Goal: Task Accomplishment & Management: Complete application form

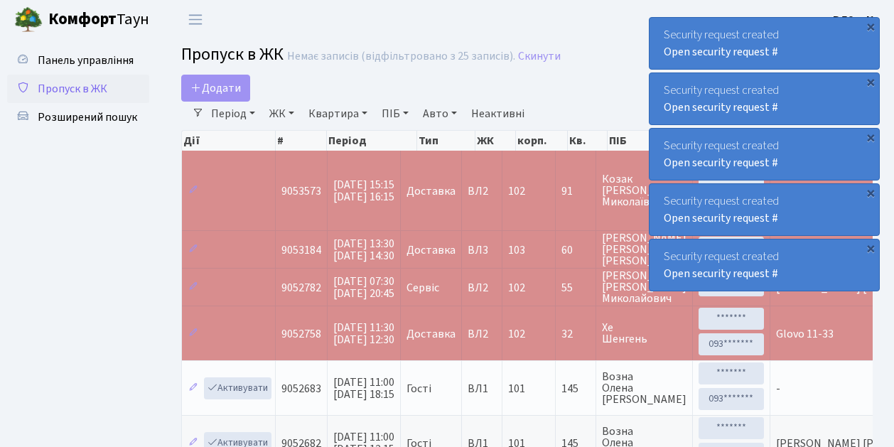
select select "25"
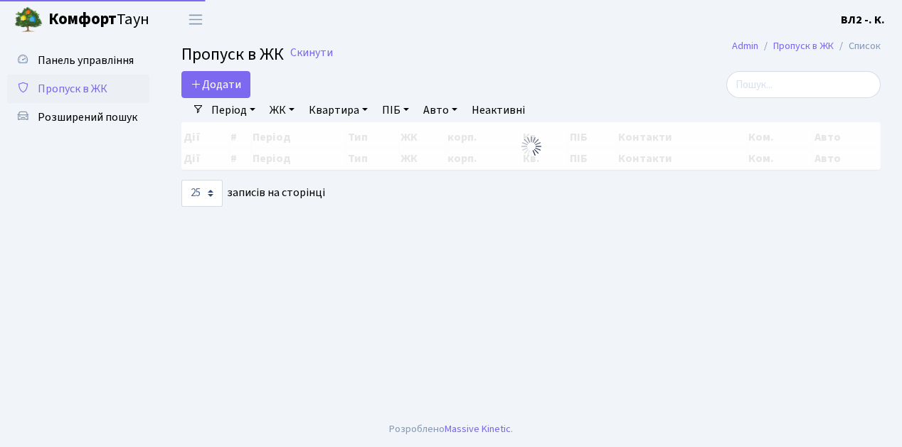
select select "25"
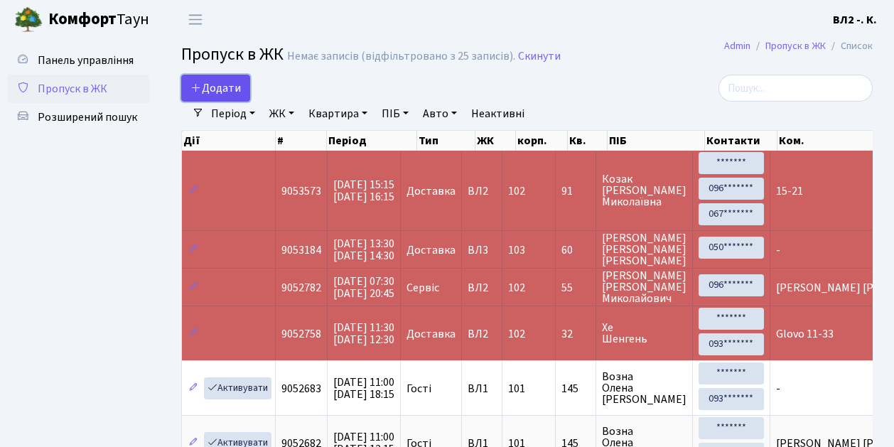
click at [242, 97] on link "Додати" at bounding box center [215, 88] width 69 height 27
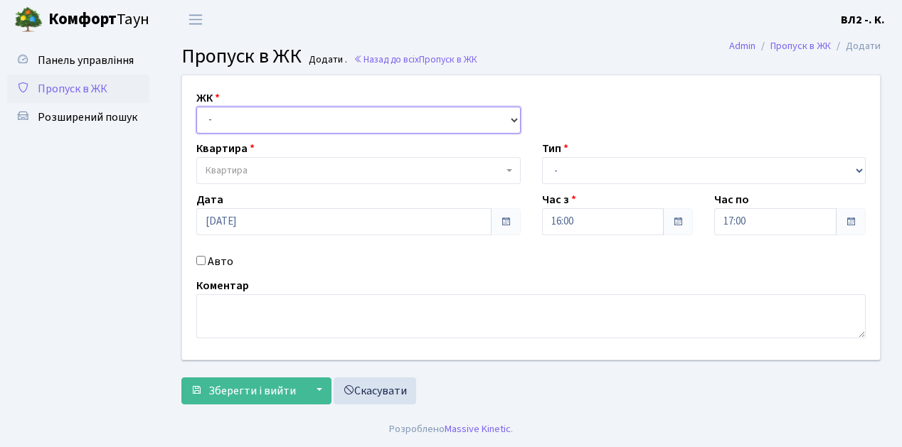
click at [515, 119] on select "- ВЛ1, Ужгородський пров., 4/1 ВЛ2, пр.Голосіївський, 76 ВЛ3, пр.Голосіївський,…" at bounding box center [358, 120] width 324 height 27
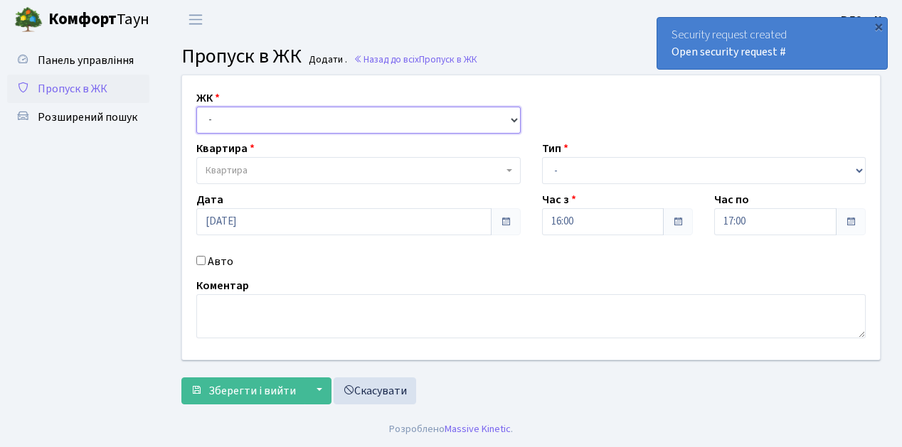
select select "317"
click at [196, 107] on select "- ВЛ1, Ужгородський пров., 4/1 ВЛ2, пр.Голосіївський, 76 ВЛ3, пр.Голосіївський,…" at bounding box center [358, 120] width 324 height 27
select select
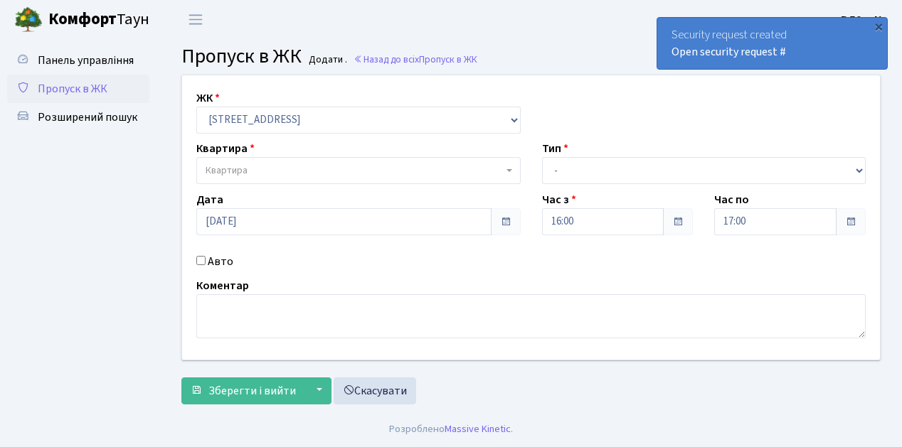
click at [506, 171] on span "Квартира" at bounding box center [358, 170] width 324 height 27
type input "122"
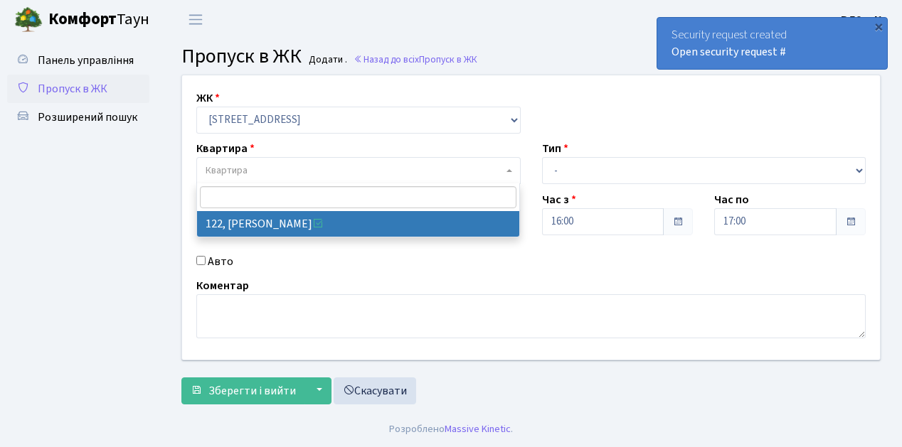
select select "38302"
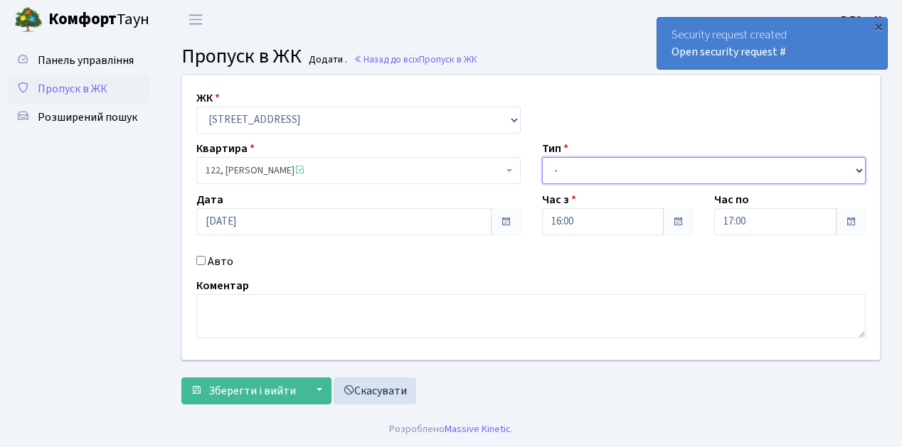
click at [857, 169] on select "- Доставка Таксі Гості Сервіс" at bounding box center [704, 170] width 324 height 27
select select "1"
click at [542, 157] on select "- Доставка Таксі Гості Сервіс" at bounding box center [704, 170] width 324 height 27
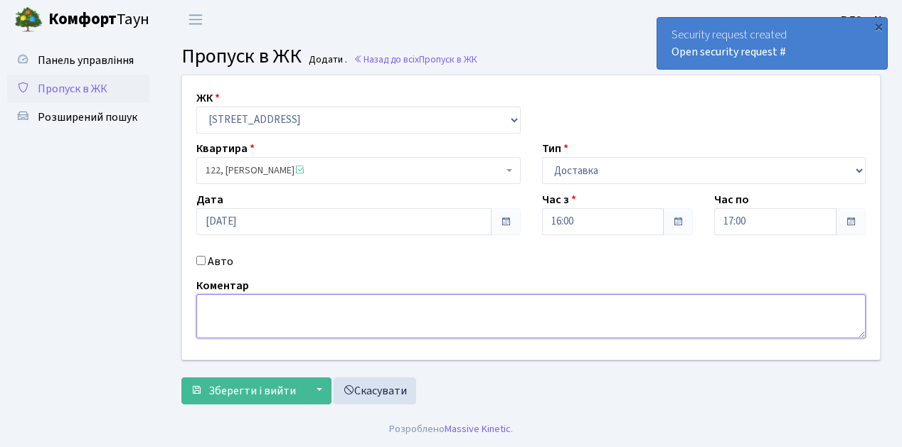
click at [223, 299] on textarea at bounding box center [530, 316] width 669 height 44
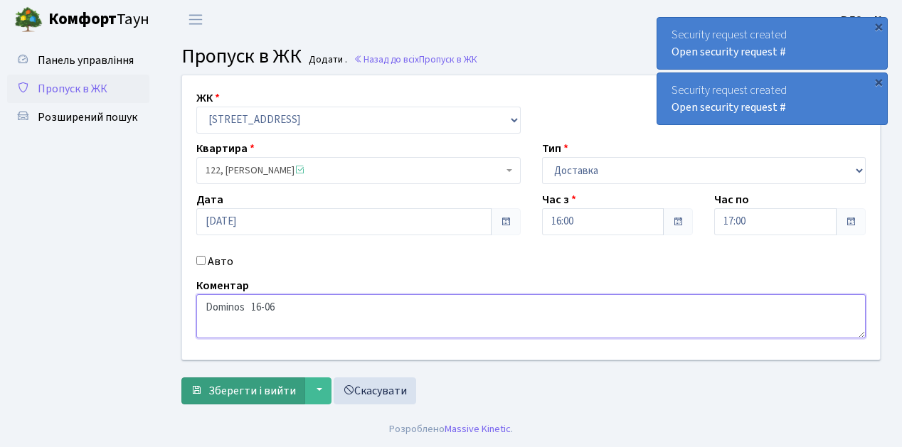
type textarea "Dominos 16-06"
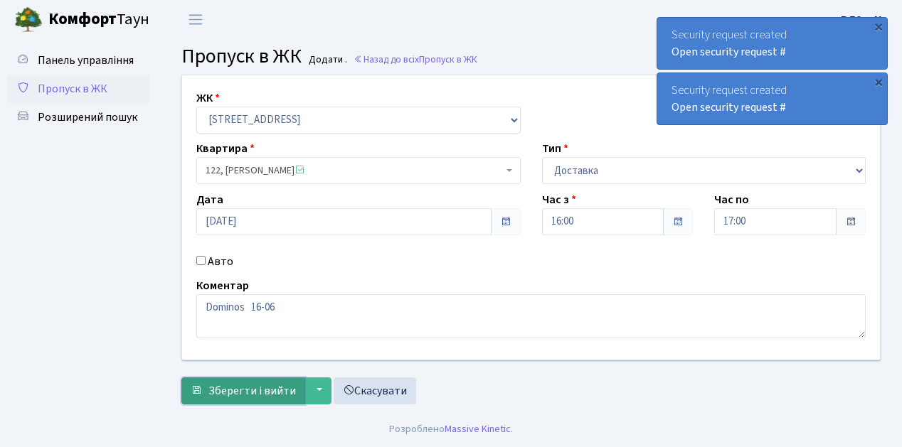
click at [260, 395] on span "Зберегти і вийти" at bounding box center [251, 391] width 87 height 16
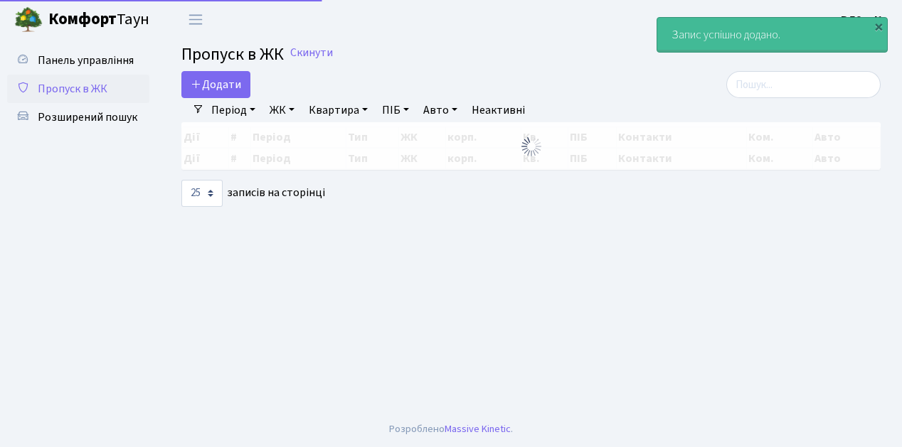
select select "25"
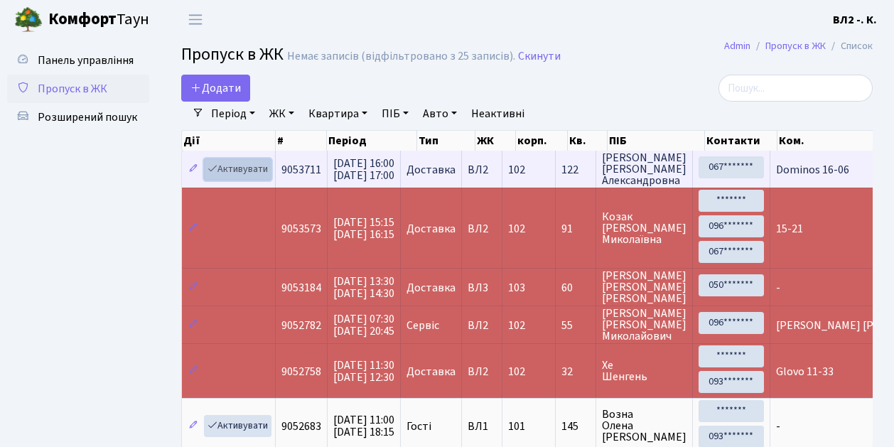
click at [269, 178] on link "Активувати" at bounding box center [238, 170] width 68 height 22
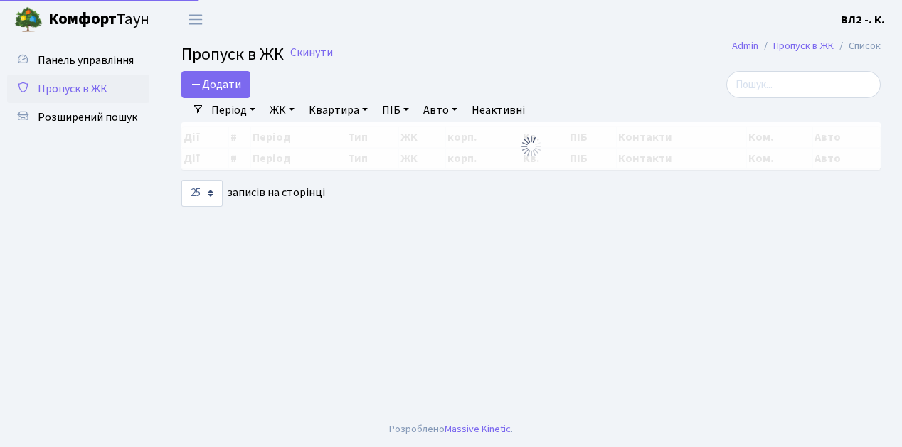
select select "25"
